Goal: Find specific page/section: Find specific page/section

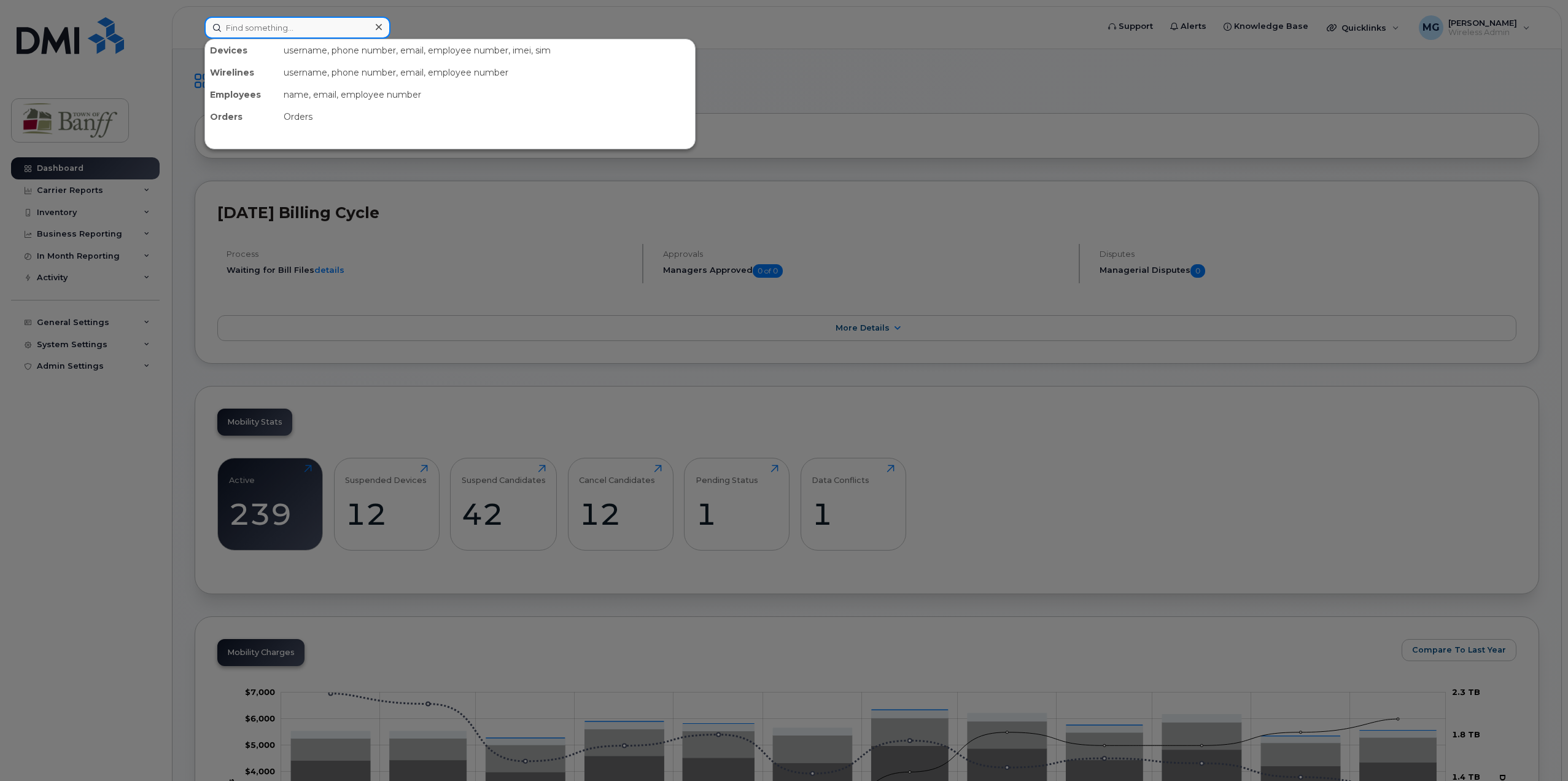
click at [332, 29] on input at bounding box center [297, 28] width 186 height 22
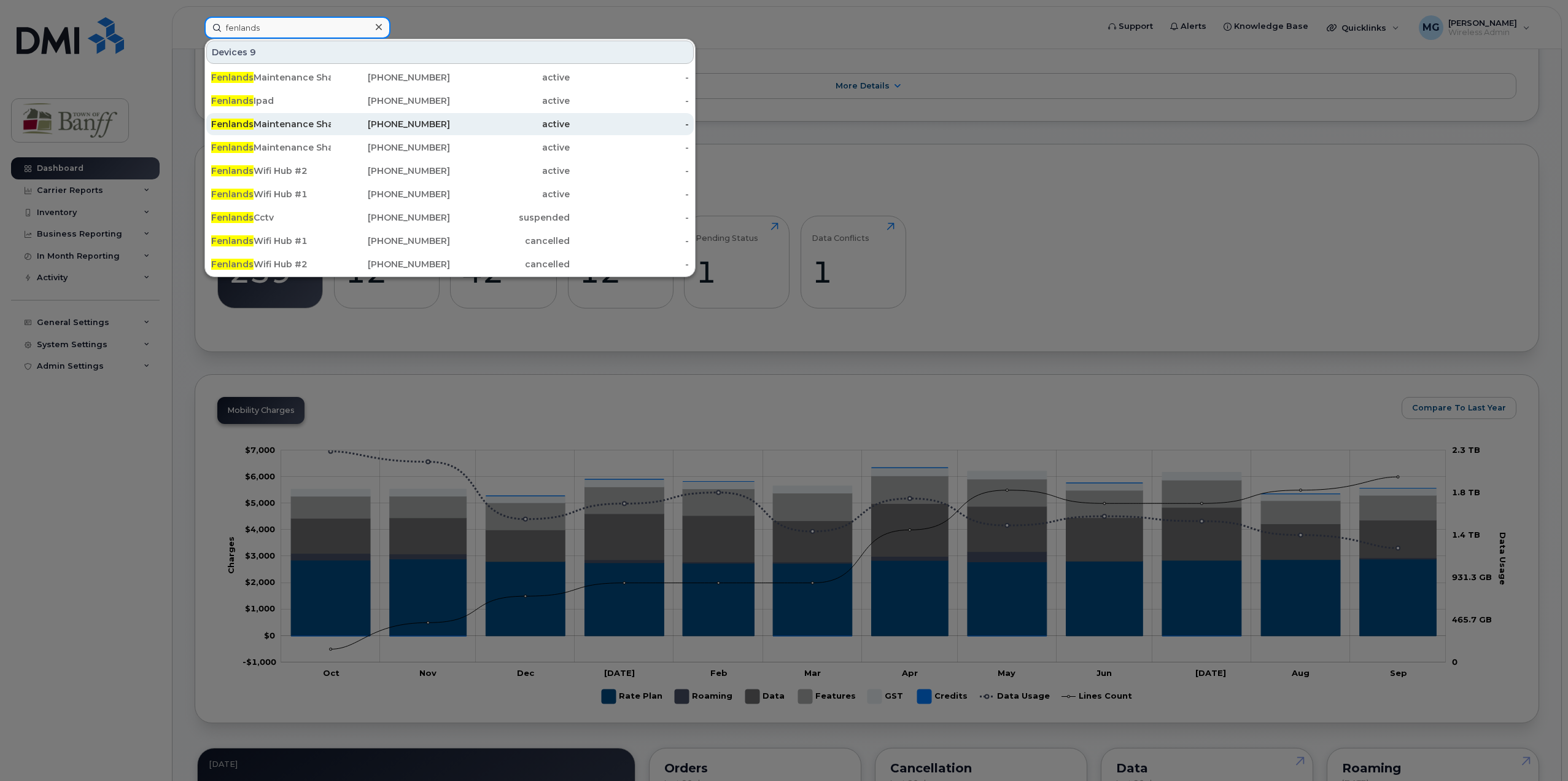
scroll to position [123, 0]
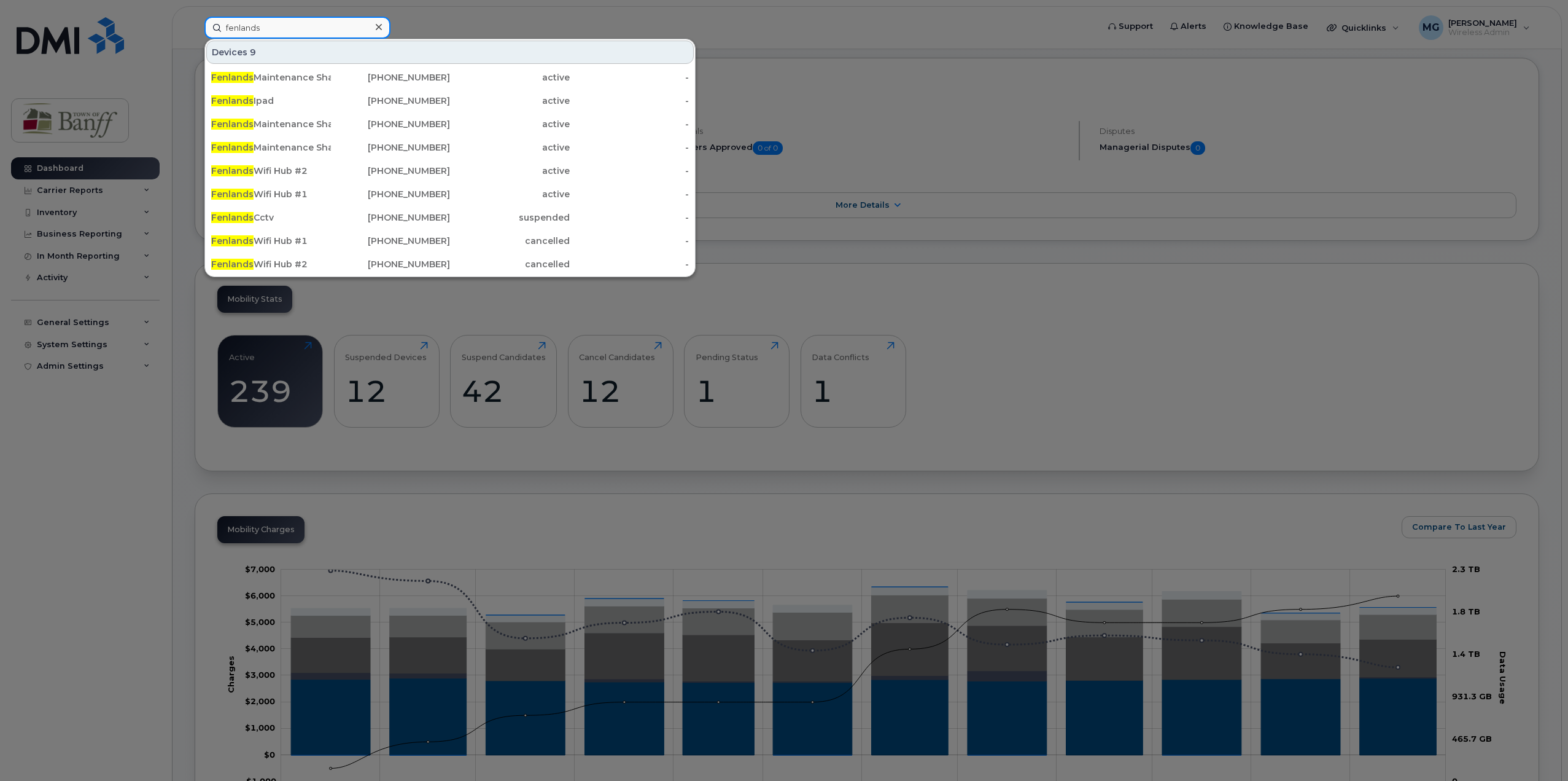
drag, startPoint x: 284, startPoint y: 23, endPoint x: 150, endPoint y: 38, distance: 134.8
click at [194, 38] on div "fenlands Devices 9 Fenlands Maintenance Shared 3 403-497-5075 active - Fenlands…" at bounding box center [646, 28] width 905 height 22
paste input "4034976938"
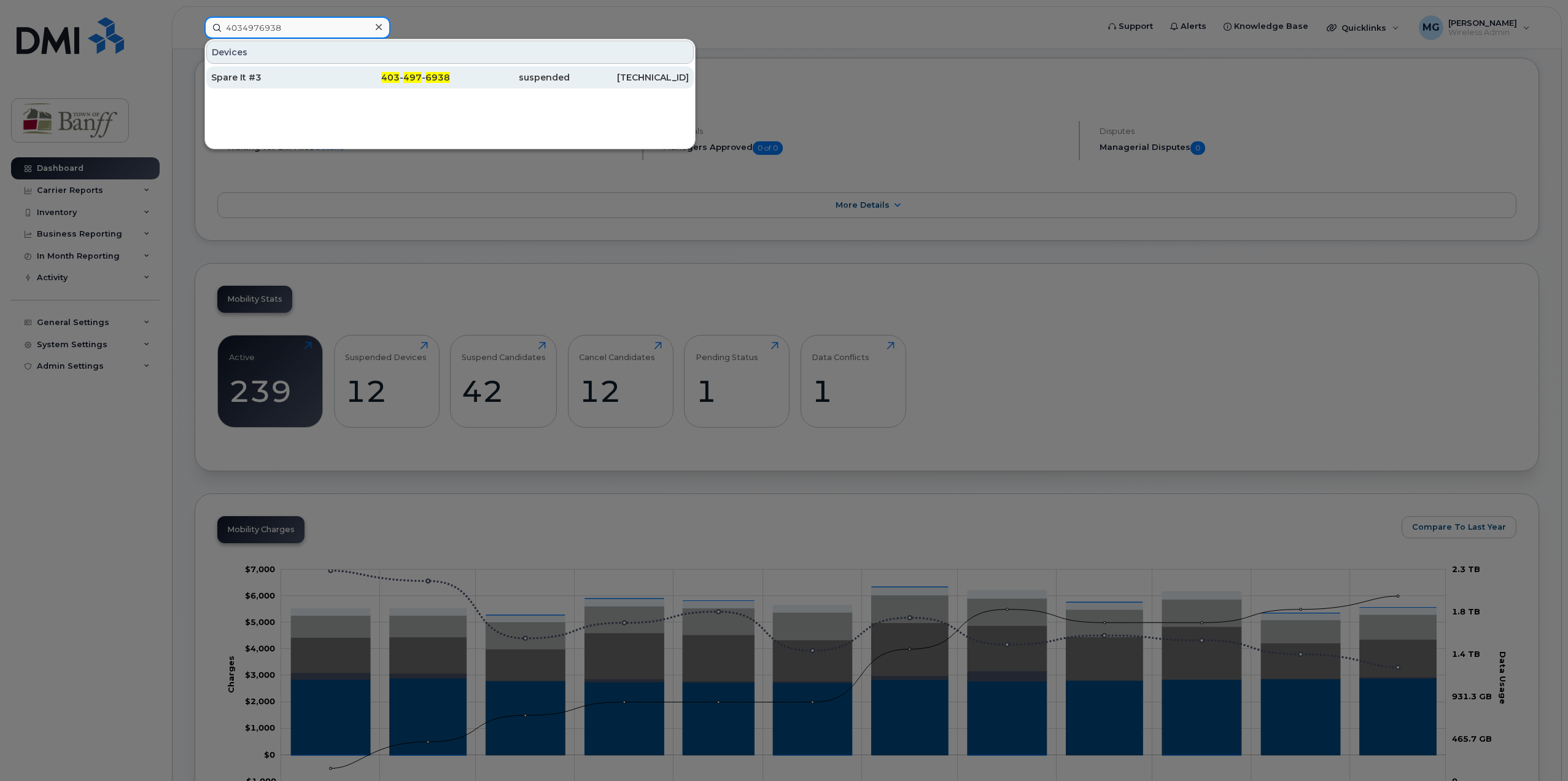
type input "4034976938"
click at [282, 85] on div "Spare It #3" at bounding box center [271, 77] width 120 height 22
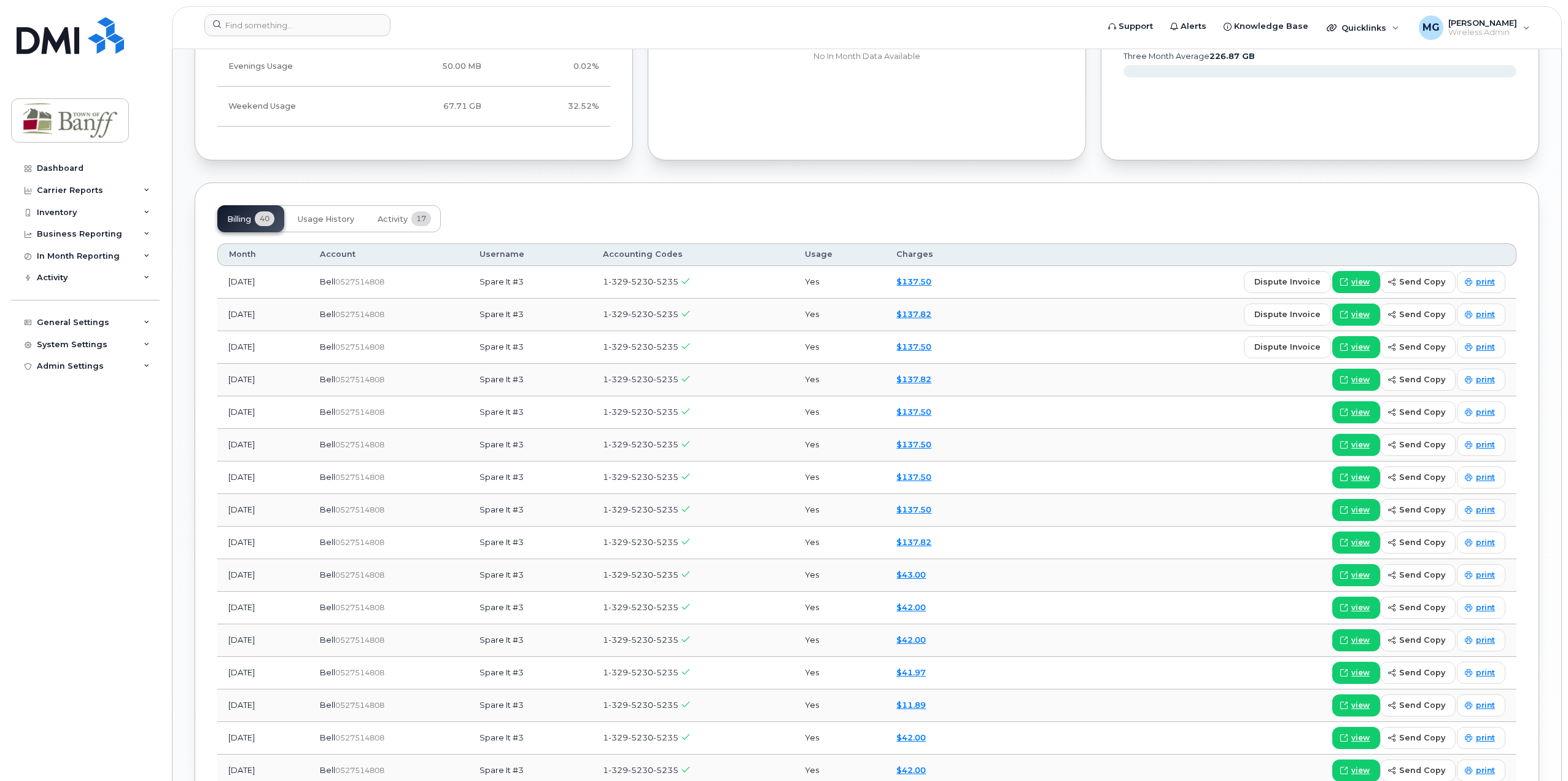
scroll to position [787, 0]
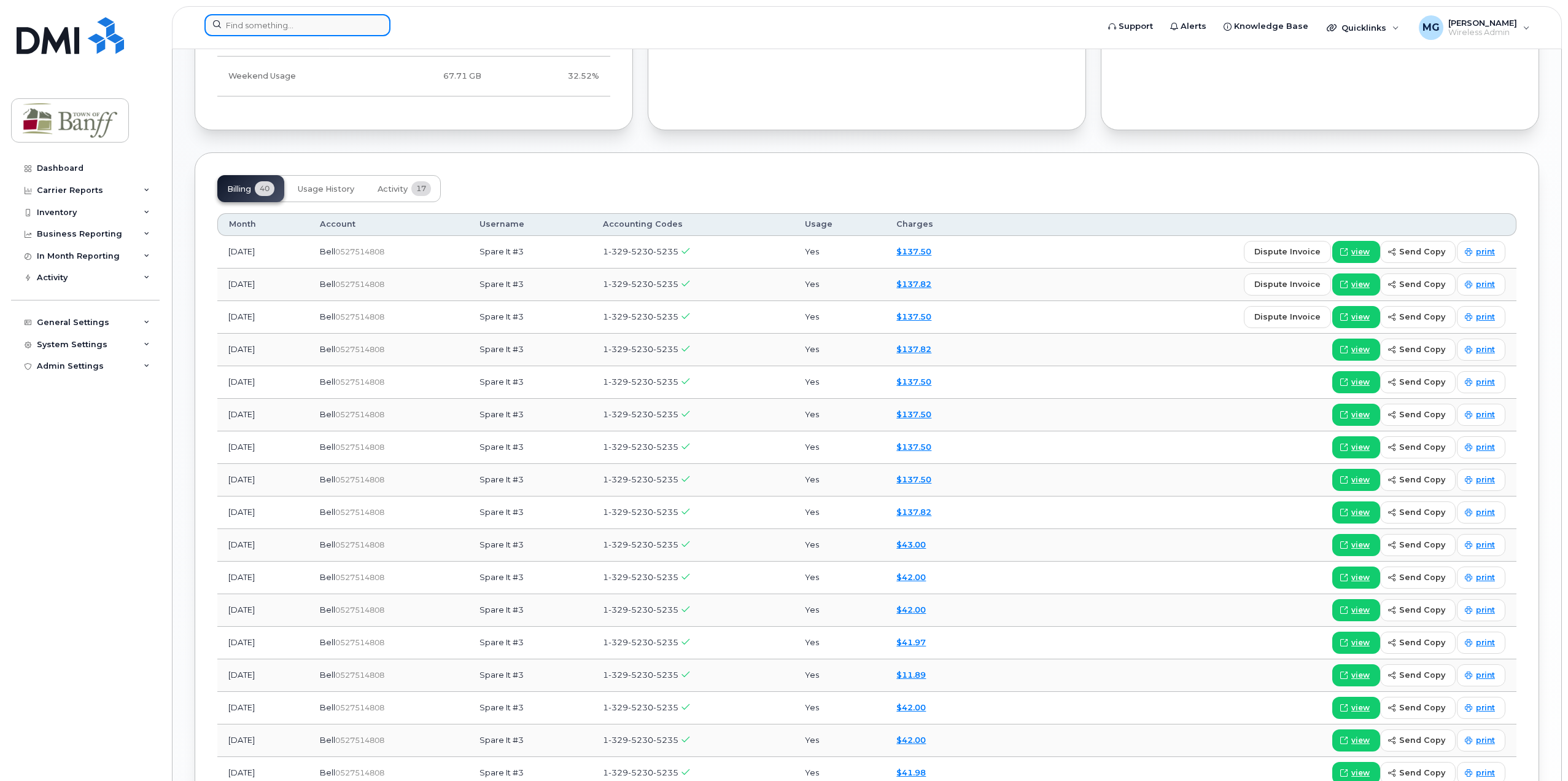
click at [307, 25] on input at bounding box center [297, 25] width 186 height 22
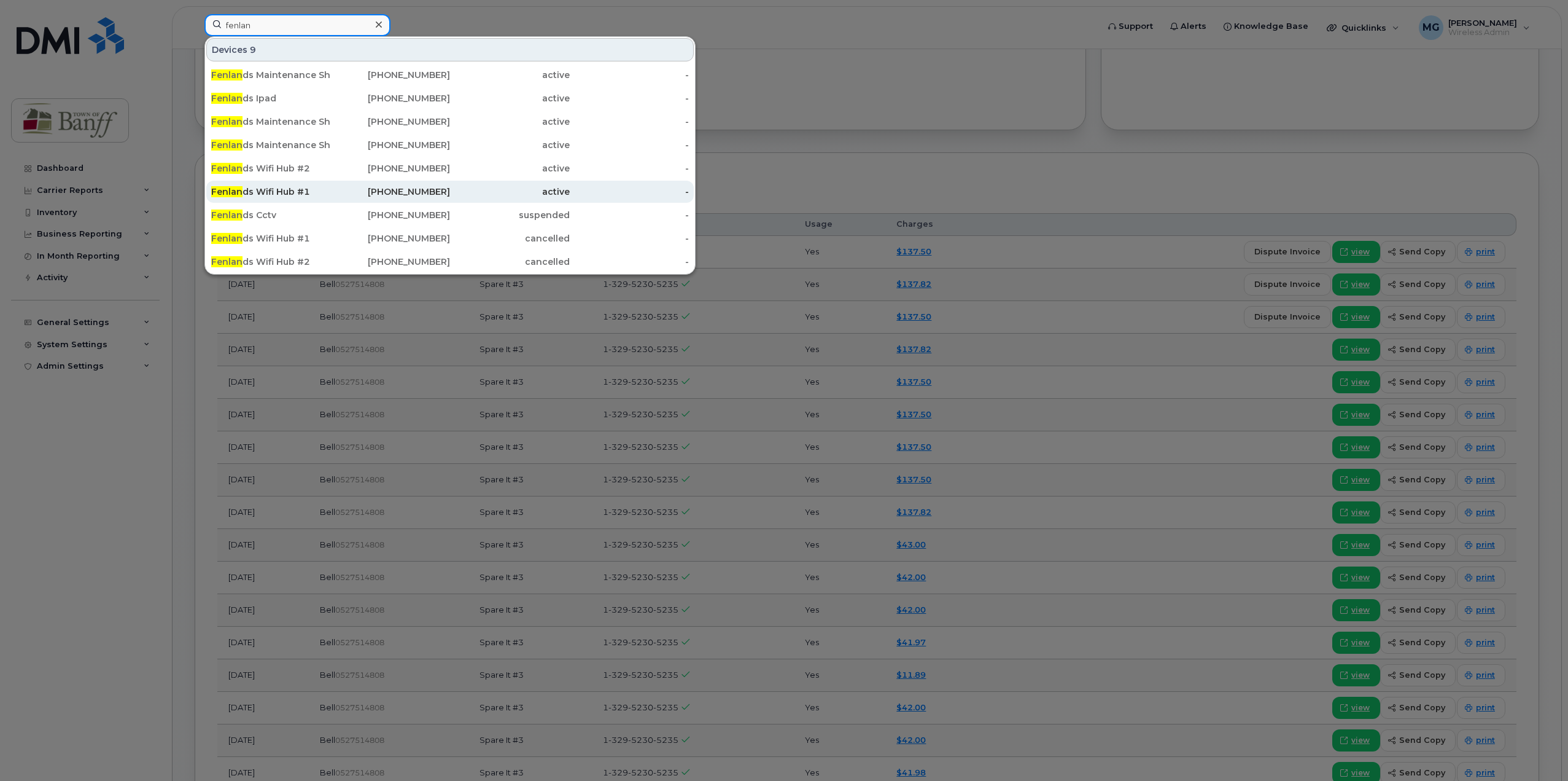
type input "fenlan"
click at [318, 188] on div "Fenlan ds Wifi Hub #1" at bounding box center [271, 191] width 120 height 13
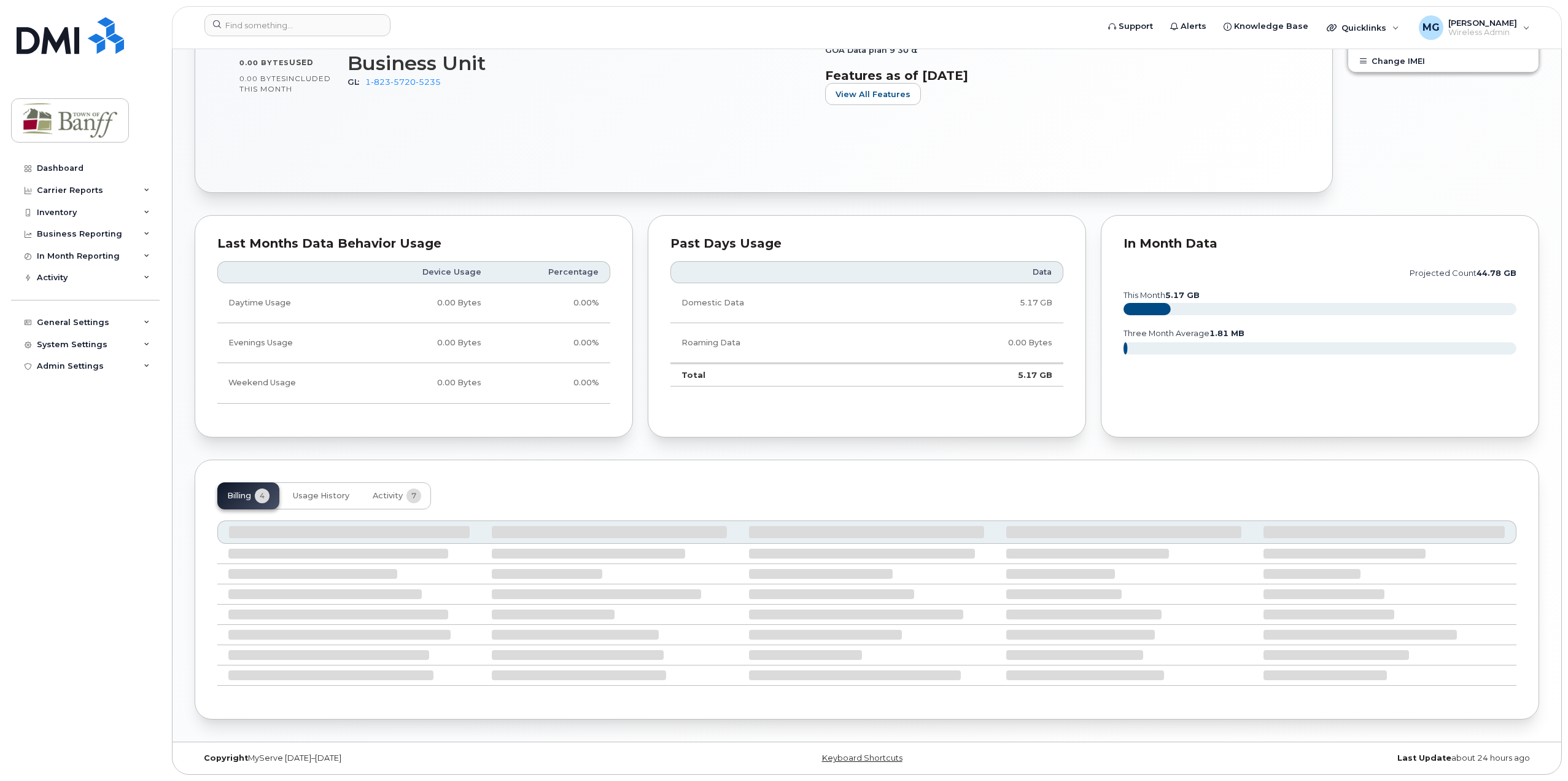
scroll to position [498, 0]
